Goal: Task Accomplishment & Management: Complete application form

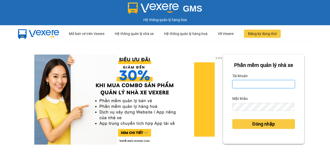
click at [250, 88] on input "Tài khoản" at bounding box center [263, 84] width 63 height 8
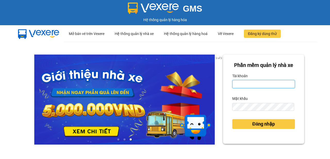
click at [256, 88] on input "Tài khoản" at bounding box center [263, 84] width 63 height 8
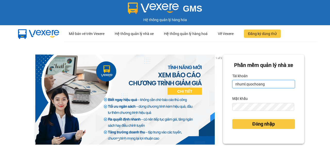
type input "nhuml.quochoang"
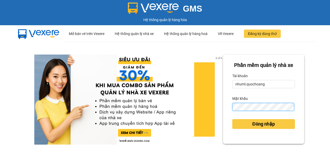
click at [232, 119] on button "Đăng nhập" at bounding box center [263, 124] width 63 height 10
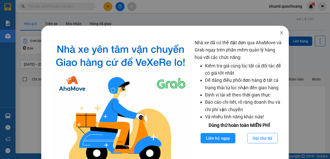
click at [280, 34] on icon "close" at bounding box center [282, 33] width 4 height 4
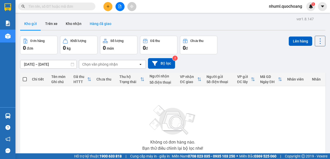
click at [107, 23] on button "Hàng đã giao" at bounding box center [101, 24] width 30 height 12
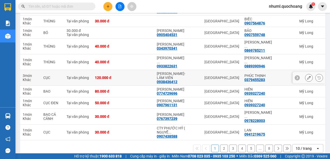
scroll to position [106, 0]
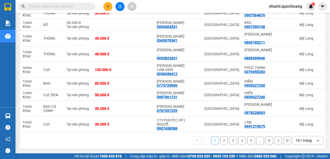
click at [307, 142] on div "10 / trang" at bounding box center [304, 140] width 16 height 5
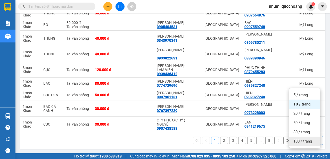
click at [306, 137] on div "100 / trang" at bounding box center [304, 141] width 31 height 9
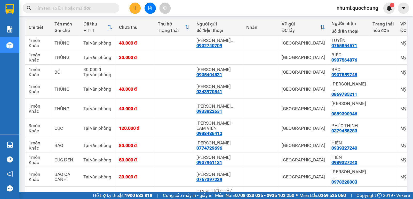
scroll to position [49, 0]
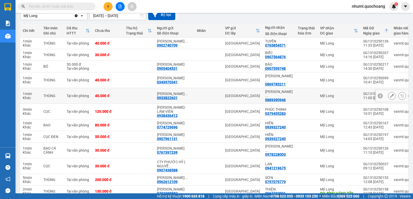
click at [184, 96] on span "..." at bounding box center [185, 94] width 3 height 4
click at [330, 98] on icon at bounding box center [392, 96] width 4 height 4
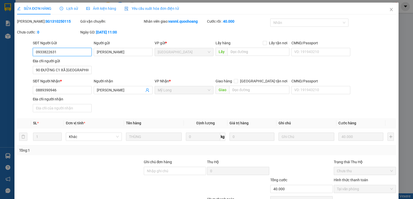
type input "0933822631"
type input "TRÀ THỊ NGỌC NGUYÊN"
type input "90 ĐƯỜNG C1 XÃ VĨNH LỘC BỌC, BÌNH CHÁNH"
type input "0889390946"
type input "NGÔ QUỐC VIỆT"
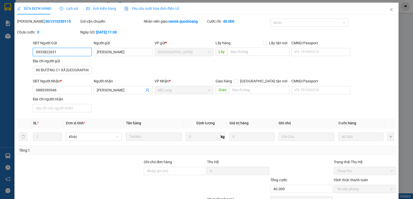
type input "40.000"
click at [330, 7] on span "Close" at bounding box center [391, 10] width 14 height 14
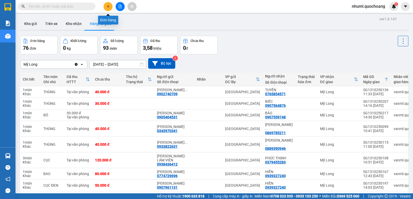
click at [107, 6] on icon "plus" at bounding box center [108, 7] width 4 height 4
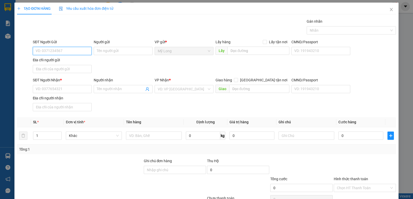
click at [83, 52] on input "SĐT Người Gửi" at bounding box center [62, 51] width 59 height 8
click at [71, 61] on div "0889390946 - NGÔ QUỐC VIỆT" at bounding box center [62, 61] width 52 height 6
type input "0889390946"
type input "NGÔ QUỐC VIỆT"
type input "0889390946"
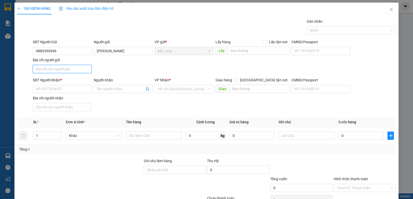
click at [73, 69] on input "Địa chỉ người gửi" at bounding box center [62, 69] width 59 height 8
type input "TỔ 9, ẤP MỸ LONG 1, MỸ HIỆP, ĐỒNG THÁP"
click at [56, 93] on input "SĐT Người Nhận *" at bounding box center [62, 89] width 59 height 8
click at [60, 88] on input "SĐT Người Nhận *" at bounding box center [62, 89] width 59 height 8
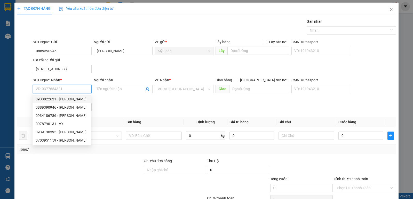
click at [75, 96] on div "0933822631 - TRÀ THỊ NGỌC NGUYÊN" at bounding box center [62, 99] width 52 height 6
type input "0933822631"
type input "TRÀ THỊ NGỌC NGUYÊN"
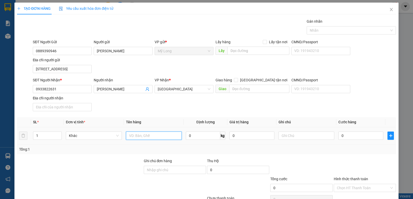
click at [154, 136] on input "text" at bounding box center [154, 136] width 56 height 8
type input "THÙNG"
click at [330, 136] on input "0" at bounding box center [360, 136] width 45 height 8
type input "5"
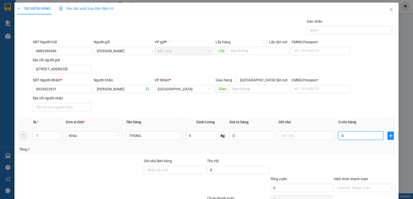
type input "5"
type input "50"
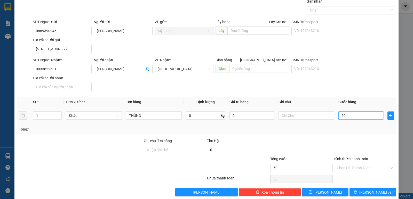
scroll to position [27, 0]
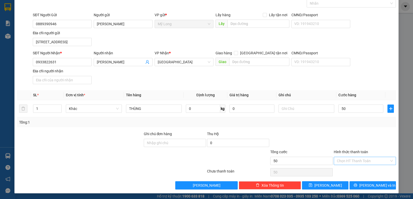
type input "50.000"
click at [330, 159] on input "Hình thức thanh toán" at bounding box center [363, 161] width 52 height 8
click at [330, 159] on div "Tại văn phòng" at bounding box center [361, 171] width 55 height 6
type input "0"
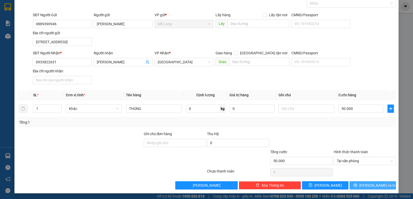
click at [330, 159] on button "Lưu và In" at bounding box center [372, 186] width 46 height 8
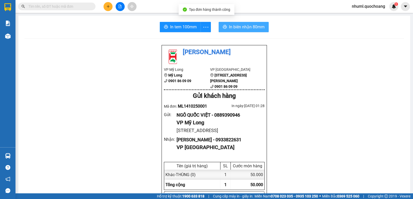
click at [229, 23] on button "In biên nhận 80mm" at bounding box center [243, 27] width 50 height 10
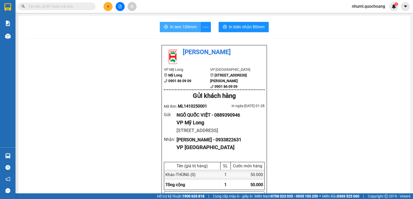
click at [187, 28] on span "In tem 100mm" at bounding box center [183, 27] width 27 height 6
